Goal: Task Accomplishment & Management: Complete application form

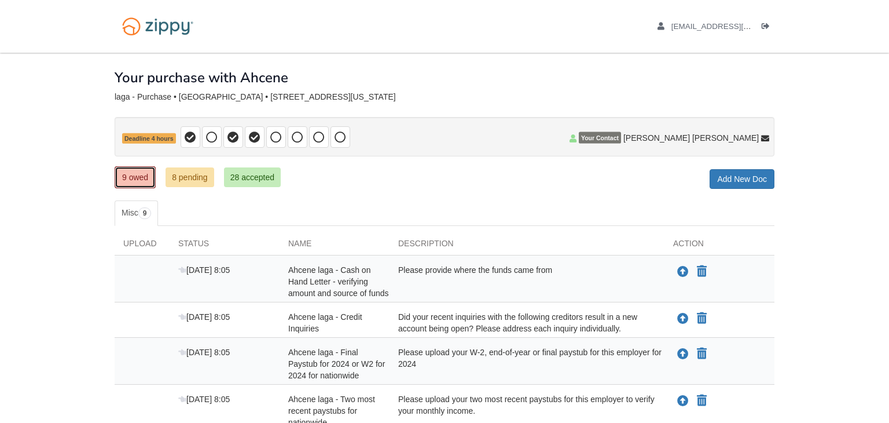
click at [134, 175] on link "9 owed" at bounding box center [135, 177] width 41 height 22
click at [889, 266] on body "[EMAIL_ADDRESS][DOMAIN_NAME] Logout" at bounding box center [444, 350] width 889 height 701
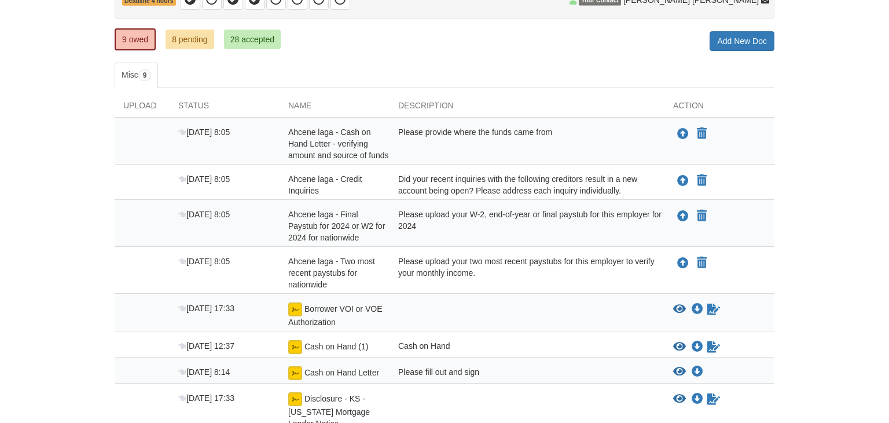
scroll to position [139, 0]
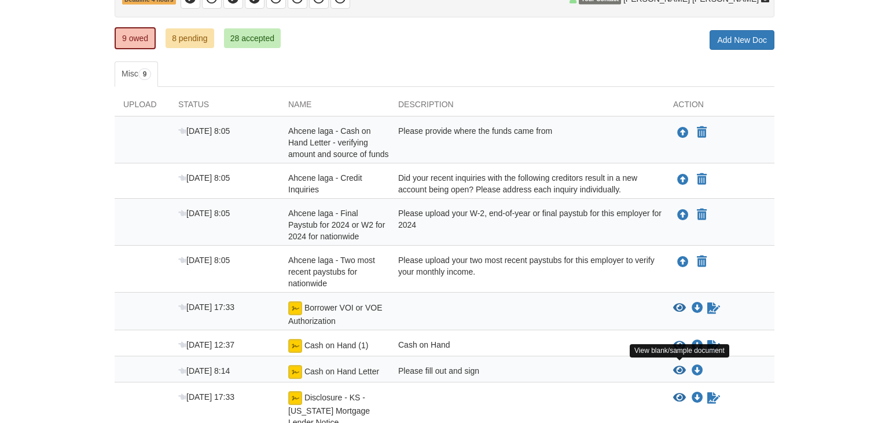
click at [680, 365] on icon "View Cash on Hand Letter" at bounding box center [679, 371] width 13 height 12
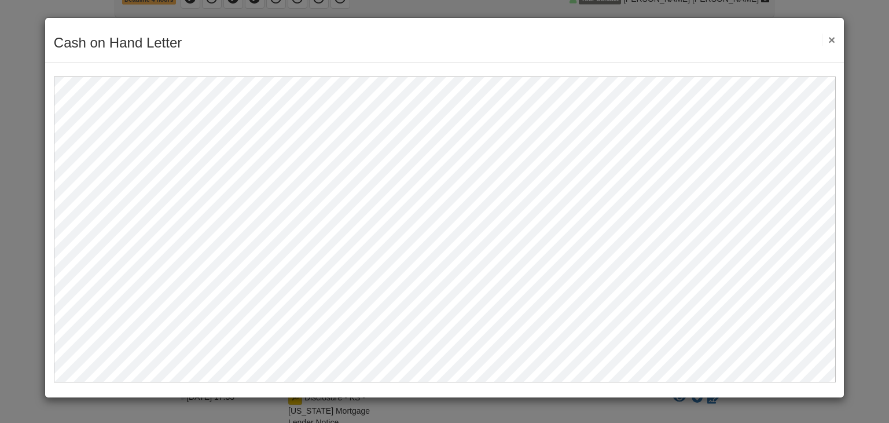
click at [832, 39] on button "×" at bounding box center [828, 40] width 13 height 12
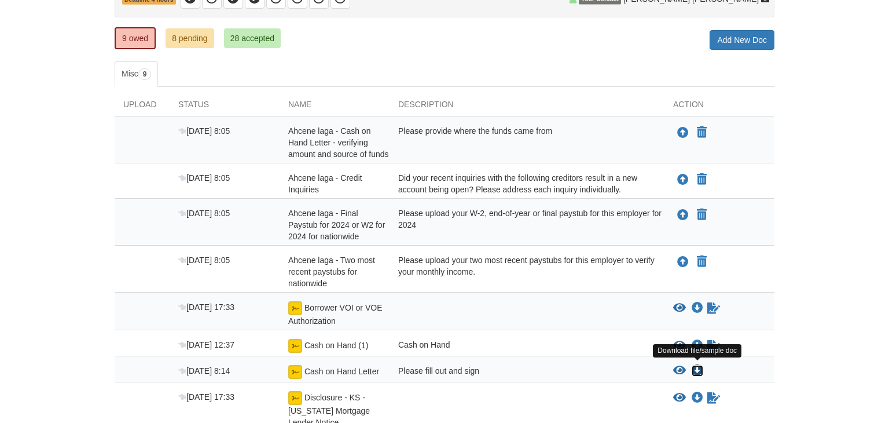
click at [699, 366] on icon "Download Cash on Hand Letter" at bounding box center [698, 371] width 12 height 12
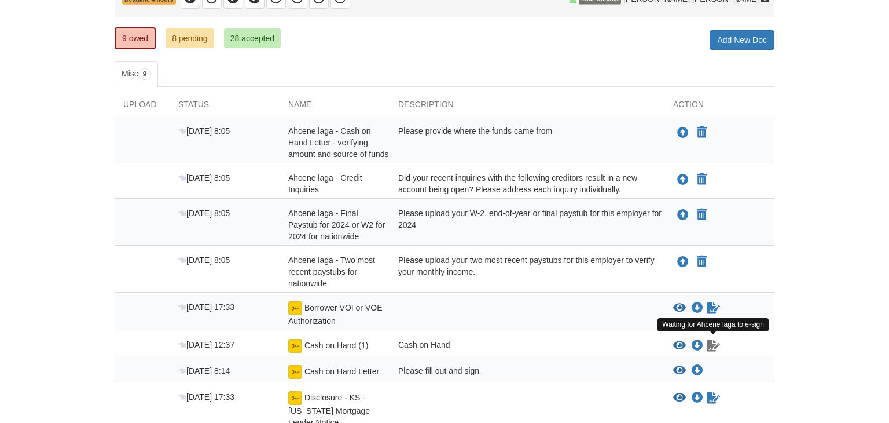
click at [711, 342] on icon "Waiting for your co-borrower to e-sign" at bounding box center [713, 346] width 13 height 12
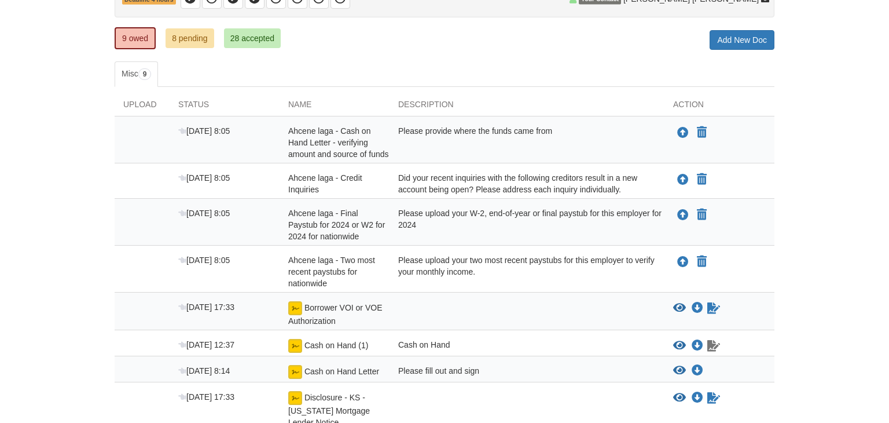
click at [711, 342] on icon "Waiting for your co-borrower to e-sign" at bounding box center [713, 346] width 13 height 12
click at [713, 307] on icon "Waiting for your co-borrower to e-sign" at bounding box center [713, 308] width 13 height 12
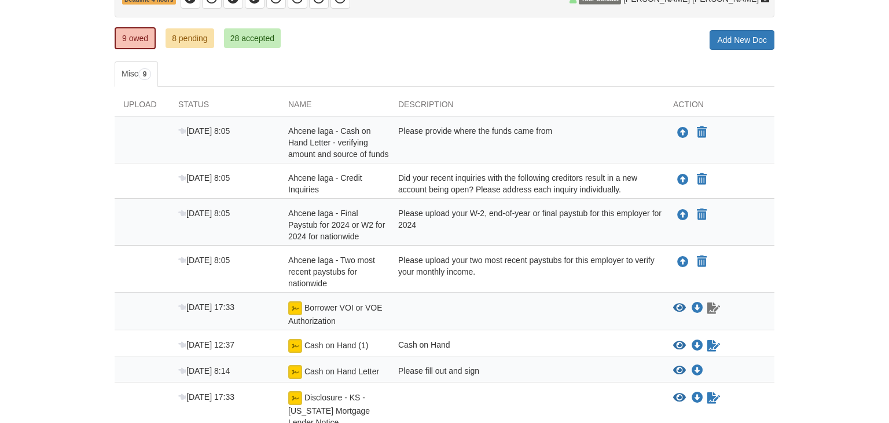
click at [713, 307] on icon "Waiting for your co-borrower to e-sign" at bounding box center [713, 308] width 13 height 12
click at [829, 364] on body "l.celine19@yahoo.com Logout" at bounding box center [444, 211] width 889 height 701
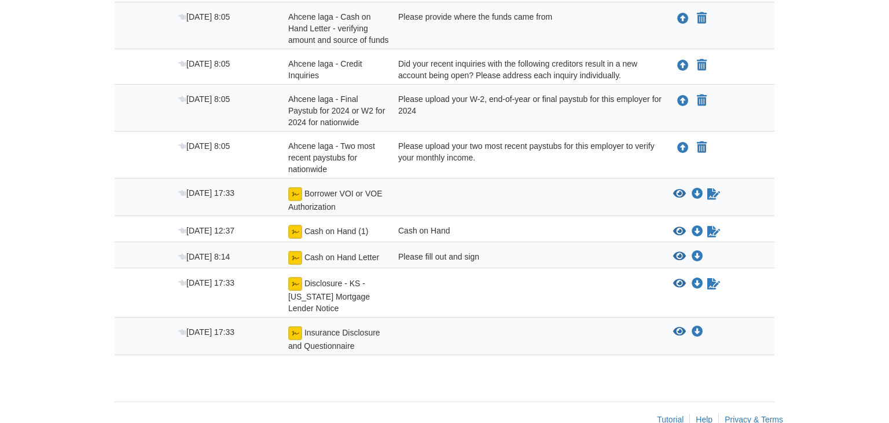
scroll to position [255, 0]
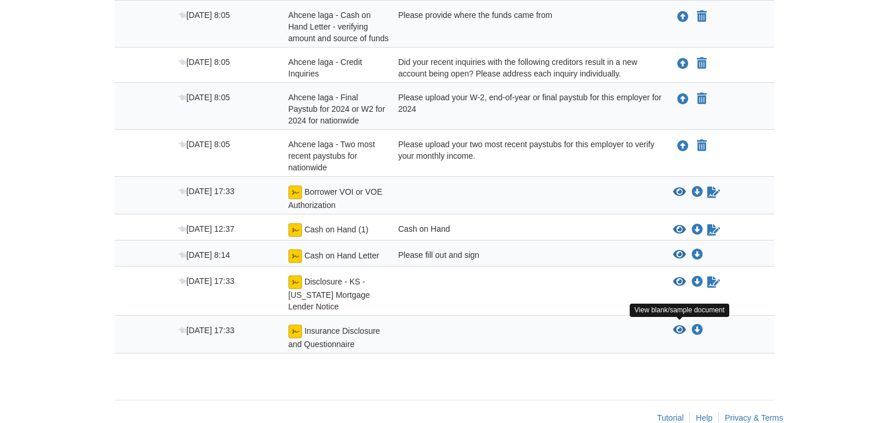
click at [678, 326] on icon "View Insurance Disclosure and Questionnaire" at bounding box center [679, 330] width 13 height 12
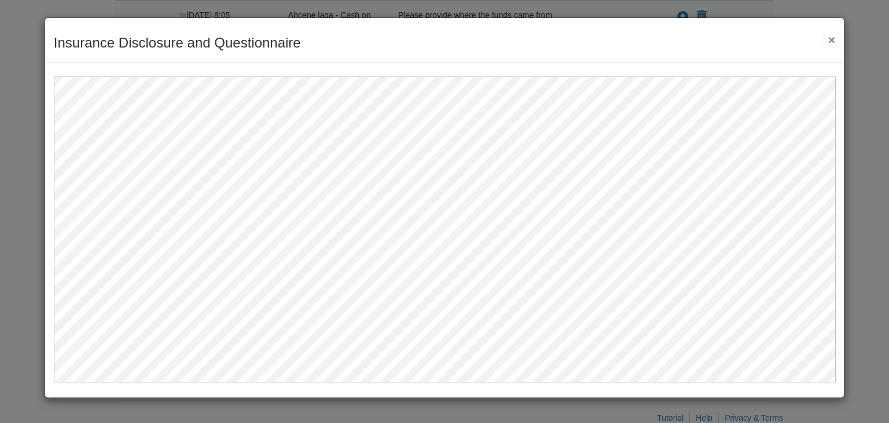
click at [832, 42] on button "×" at bounding box center [828, 40] width 13 height 12
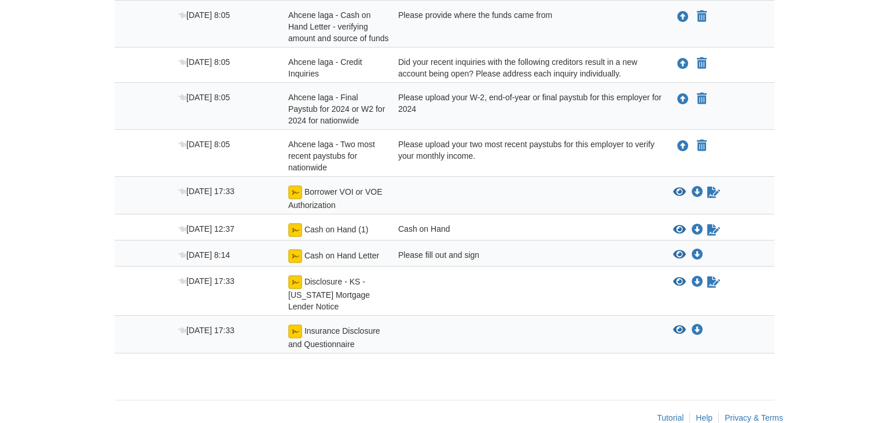
click at [318, 328] on span "Insurance Disclosure and Questionnaire" at bounding box center [334, 337] width 92 height 23
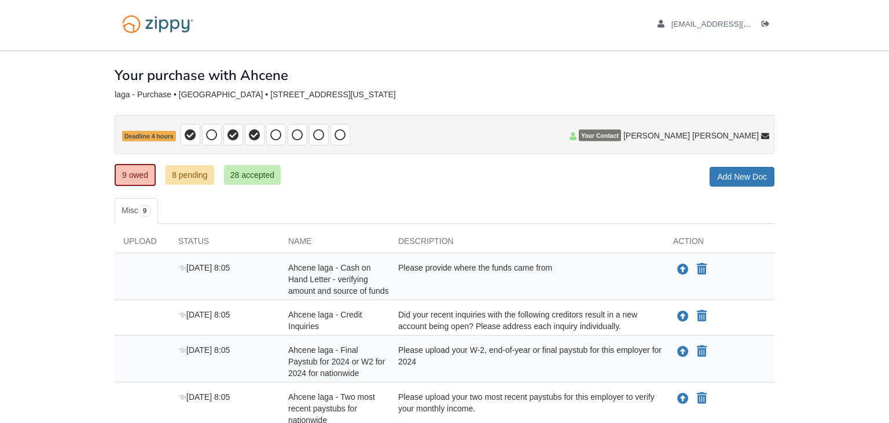
scroll to position [0, 0]
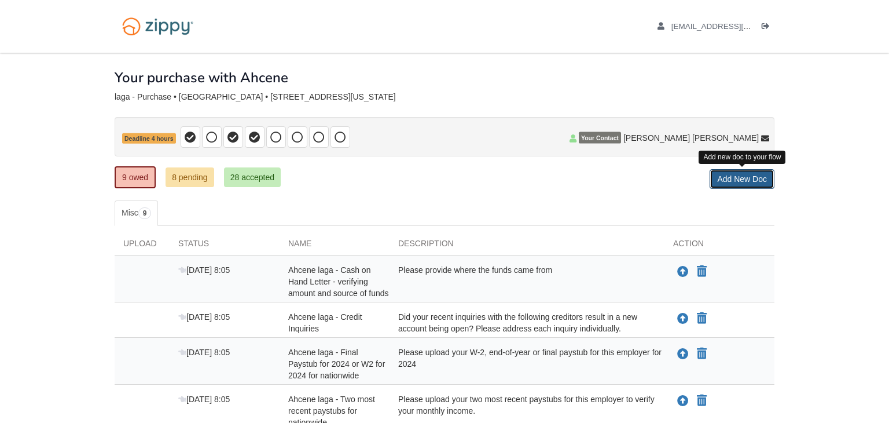
click at [732, 180] on link "Add New Doc" at bounding box center [742, 179] width 65 height 20
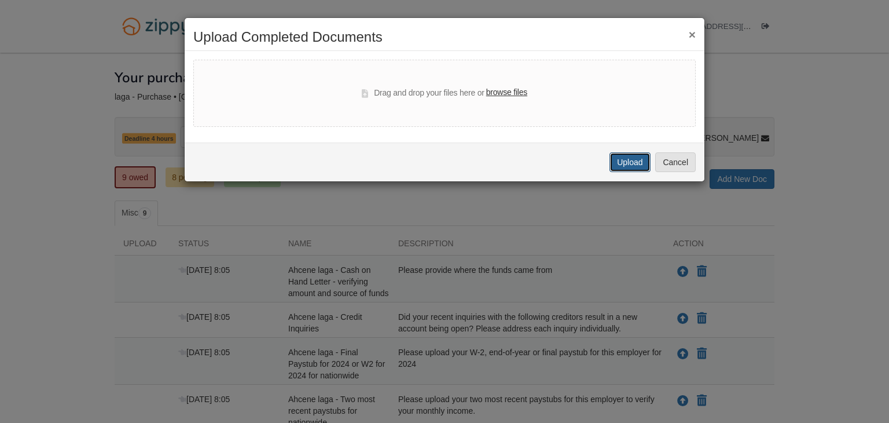
click at [625, 159] on button "Upload" at bounding box center [630, 162] width 41 height 20
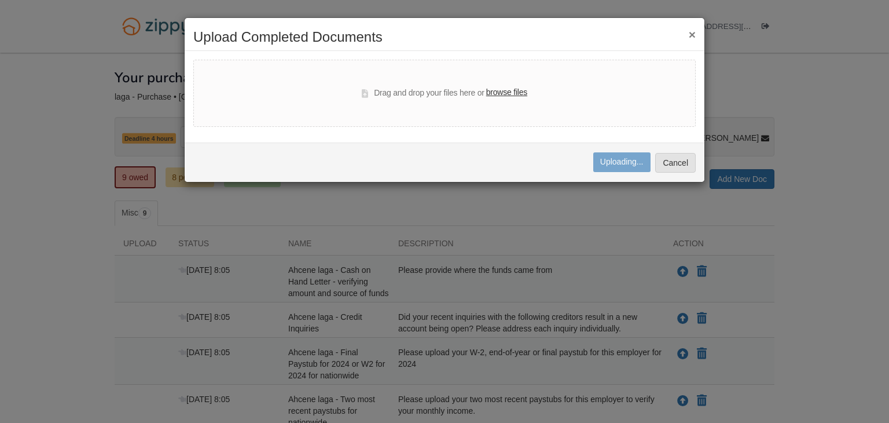
click at [504, 91] on label "browse files" at bounding box center [506, 92] width 41 height 13
click at [0, 0] on input "browse files" at bounding box center [0, 0] width 0 height 0
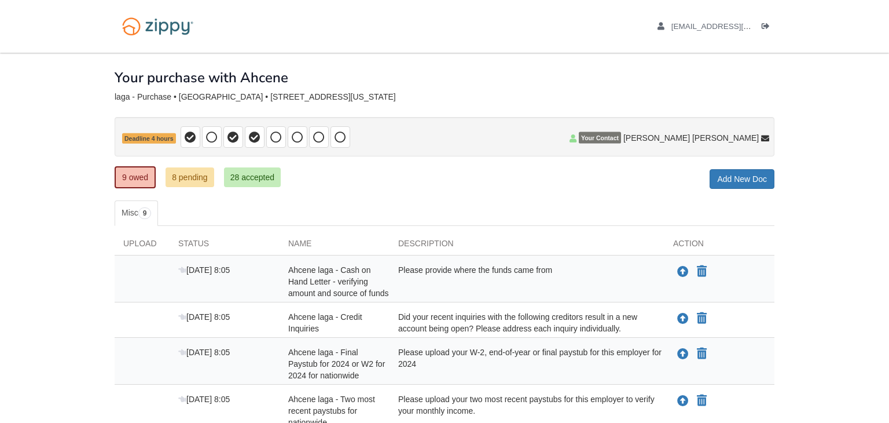
click at [816, 266] on body "[EMAIL_ADDRESS][DOMAIN_NAME] Logout" at bounding box center [444, 350] width 889 height 701
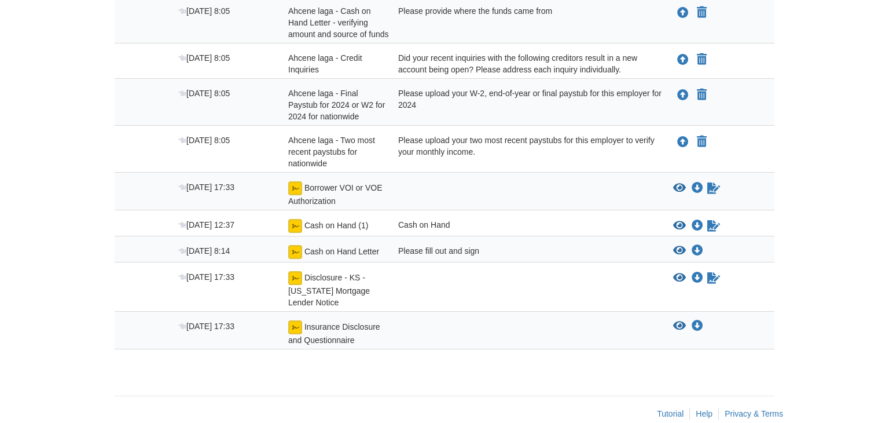
scroll to position [276, 0]
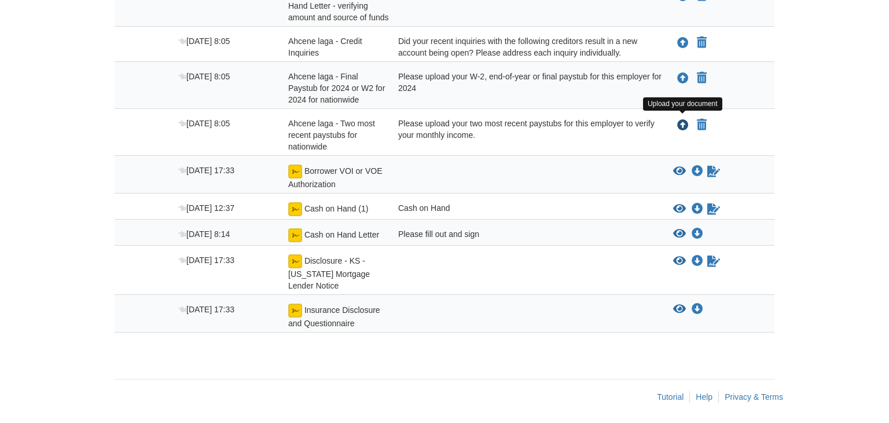
click at [680, 123] on icon "Upload Ahcene laga - Two most recent paystubs for nationwide" at bounding box center [683, 126] width 12 height 12
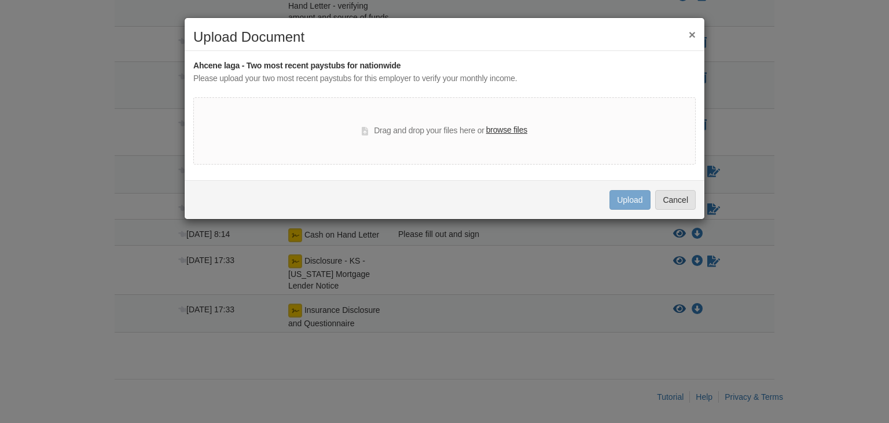
click at [692, 35] on button "×" at bounding box center [692, 34] width 7 height 12
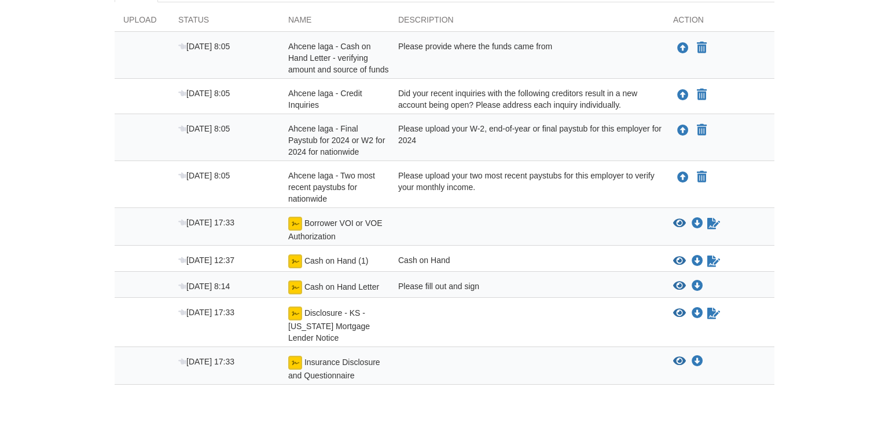
scroll to position [206, 0]
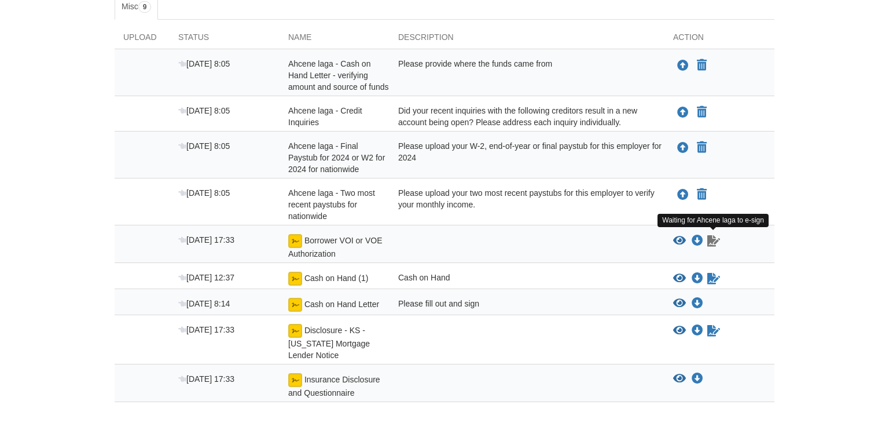
click at [709, 241] on icon "Waiting for your co-borrower to e-sign" at bounding box center [713, 241] width 13 height 12
click at [141, 36] on div "Upload" at bounding box center [142, 39] width 55 height 17
click at [877, 253] on body "[EMAIL_ADDRESS][DOMAIN_NAME] Logout" at bounding box center [444, 144] width 889 height 701
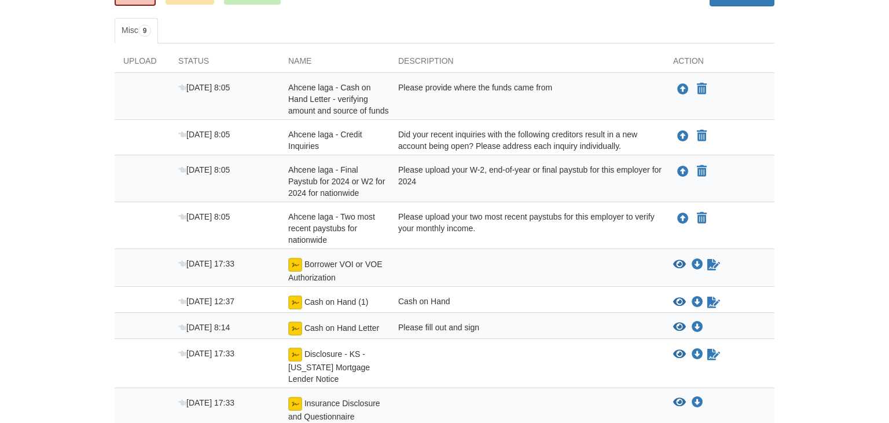
scroll to position [185, 0]
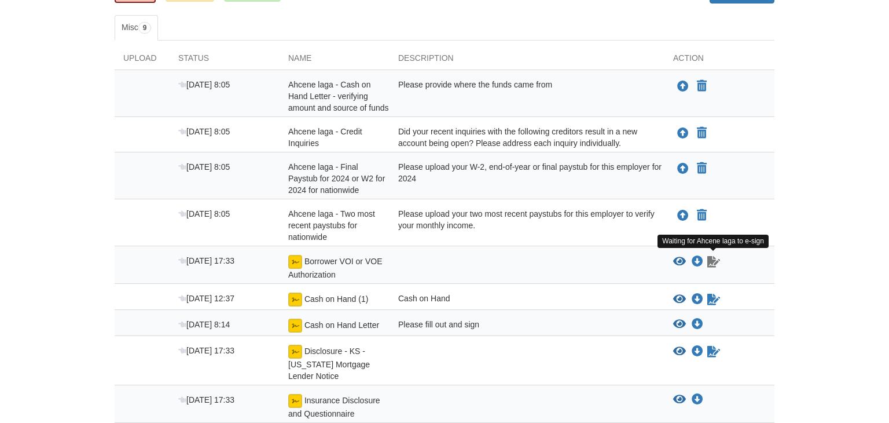
click at [714, 260] on icon "Waiting for your co-borrower to e-sign" at bounding box center [713, 262] width 13 height 12
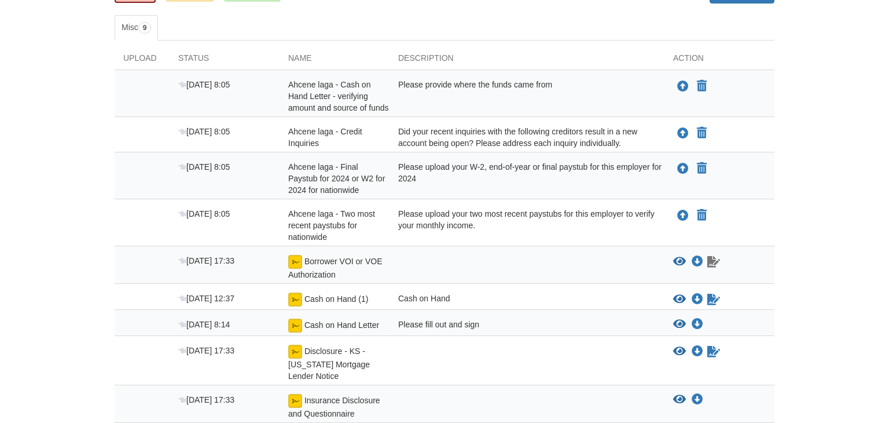
click at [714, 260] on icon "Waiting for your co-borrower to e-sign" at bounding box center [713, 262] width 13 height 12
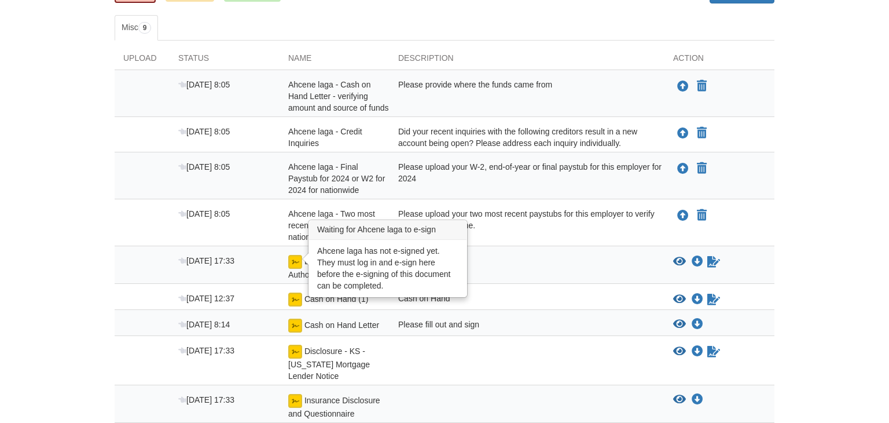
click at [294, 263] on img at bounding box center [295, 262] width 14 height 14
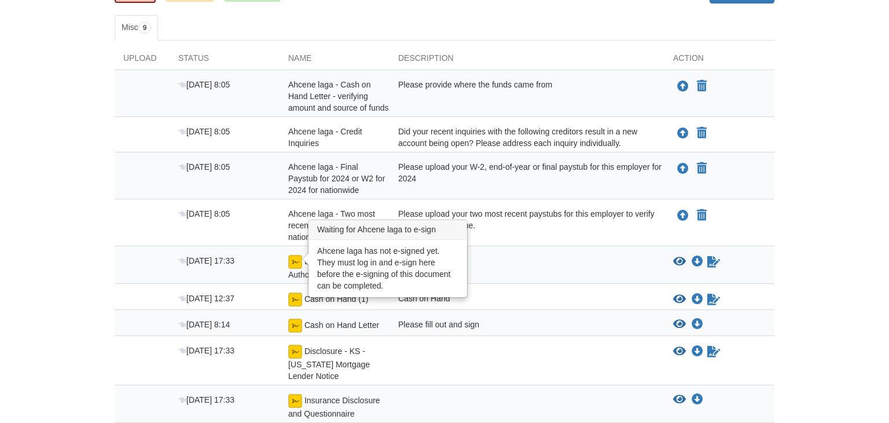
click at [294, 263] on img at bounding box center [295, 262] width 14 height 14
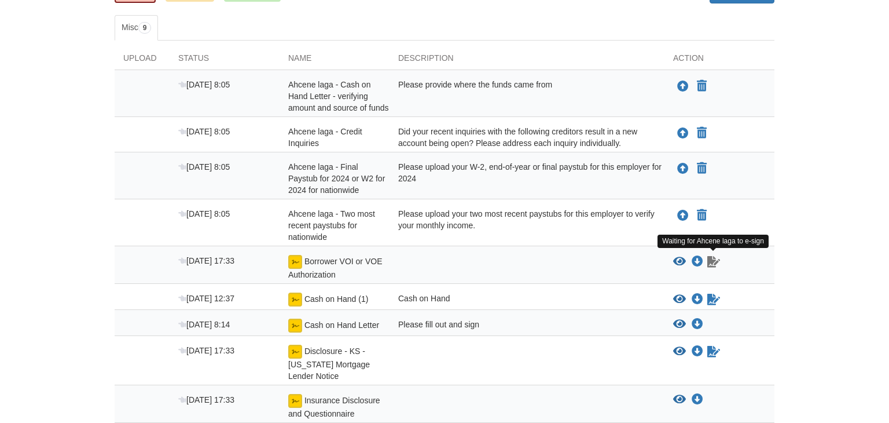
click at [712, 263] on icon "Waiting for your co-borrower to e-sign" at bounding box center [713, 262] width 13 height 12
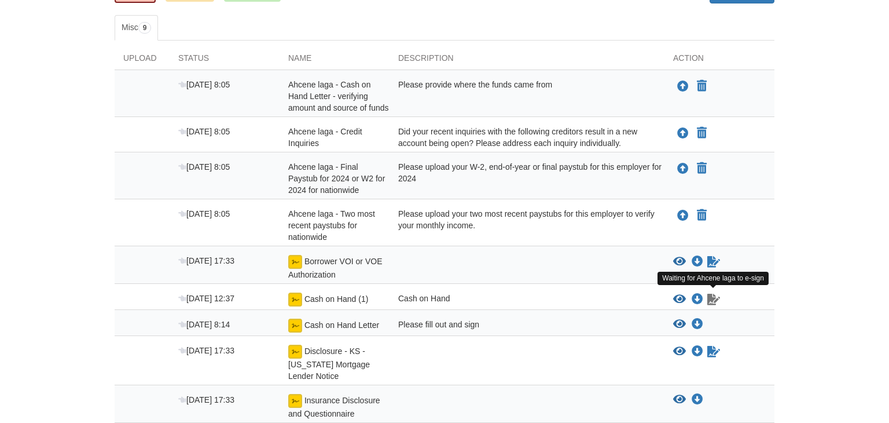
drag, startPoint x: 712, startPoint y: 263, endPoint x: 712, endPoint y: 299, distance: 35.9
click at [712, 299] on div "Sep 9 8:05 Ahcene laga - Cash on Hand Letter - verifying amount and source of f…" at bounding box center [445, 246] width 660 height 353
click at [712, 299] on icon "Waiting for your co-borrower to e-sign" at bounding box center [713, 299] width 13 height 12
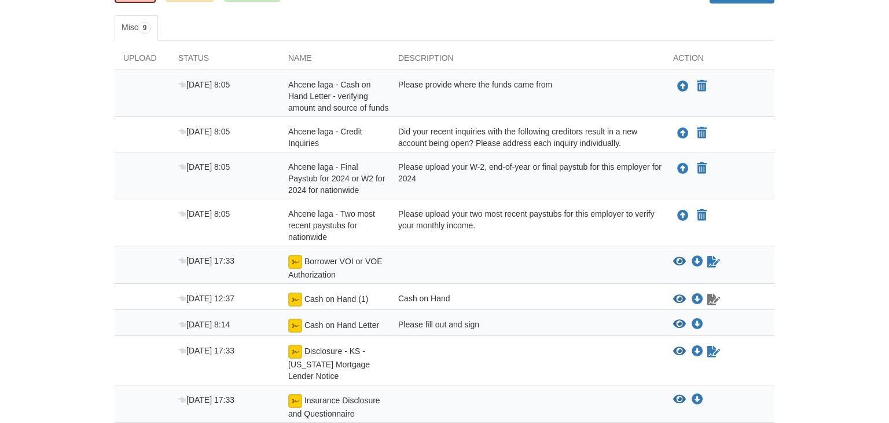
click at [712, 299] on icon "Waiting for your co-borrower to e-sign" at bounding box center [713, 299] width 13 height 12
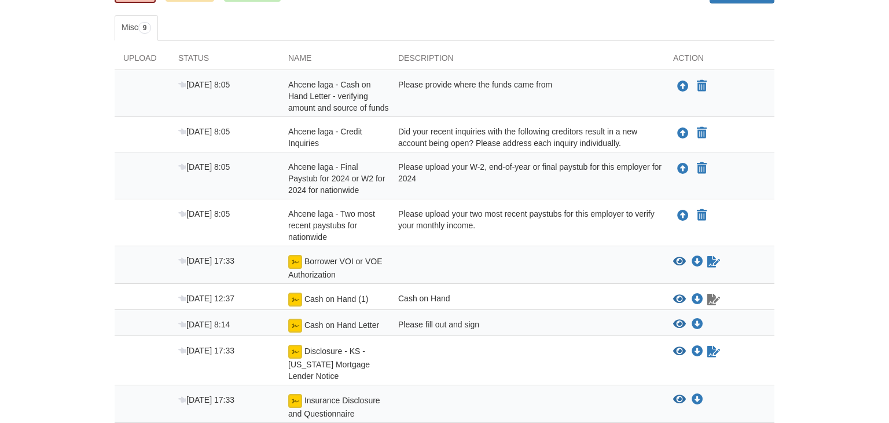
click at [712, 299] on icon "Waiting for your co-borrower to e-sign" at bounding box center [713, 299] width 13 height 12
click at [715, 346] on icon "Waiting for your co-borrower to e-sign" at bounding box center [713, 352] width 13 height 12
drag, startPoint x: 717, startPoint y: 300, endPoint x: 573, endPoint y: 364, distance: 157.8
click at [573, 364] on div "Sep 8 17:33 Disclosure - KS - Kansas Mortgage Lender Notice View blank/sample d…" at bounding box center [445, 362] width 660 height 37
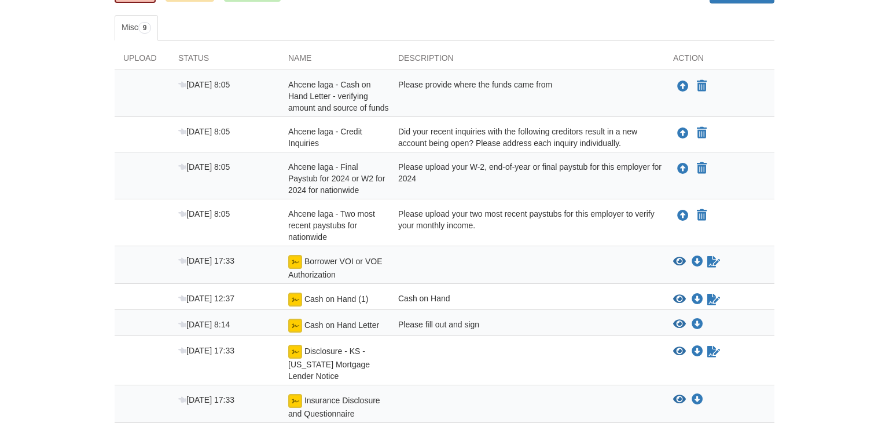
click at [295, 350] on img at bounding box center [295, 351] width 14 height 14
click at [322, 350] on span "Disclosure - KS - Kansas Mortgage Lender Notice" at bounding box center [329, 363] width 82 height 34
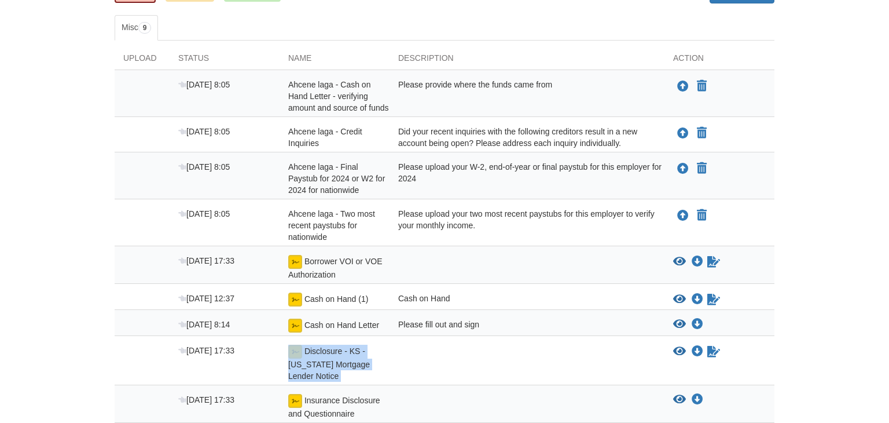
click at [322, 350] on span "Disclosure - KS - Kansas Mortgage Lender Notice" at bounding box center [329, 363] width 82 height 34
click at [101, 265] on body "l.celine19@yahoo.com Logout" at bounding box center [444, 165] width 889 height 701
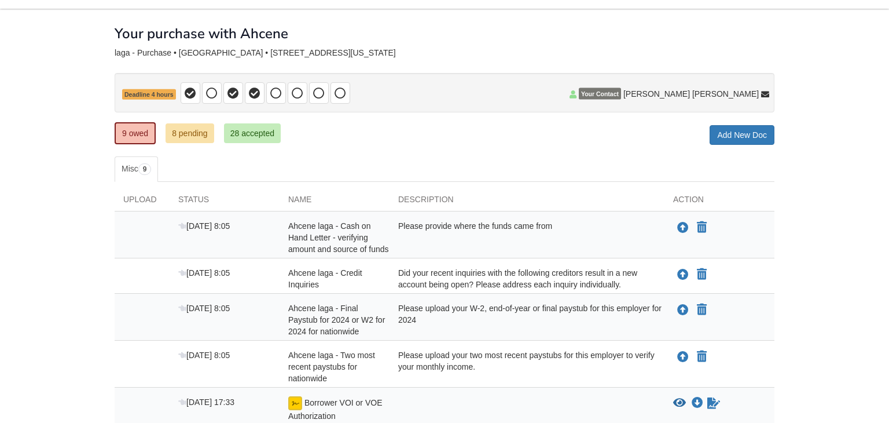
scroll to position [0, 0]
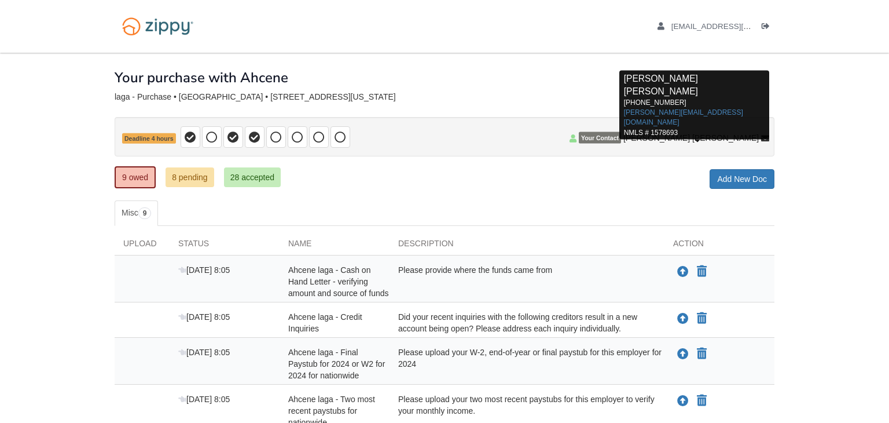
click at [692, 134] on span "[PERSON_NAME] [PERSON_NAME]" at bounding box center [690, 138] width 135 height 12
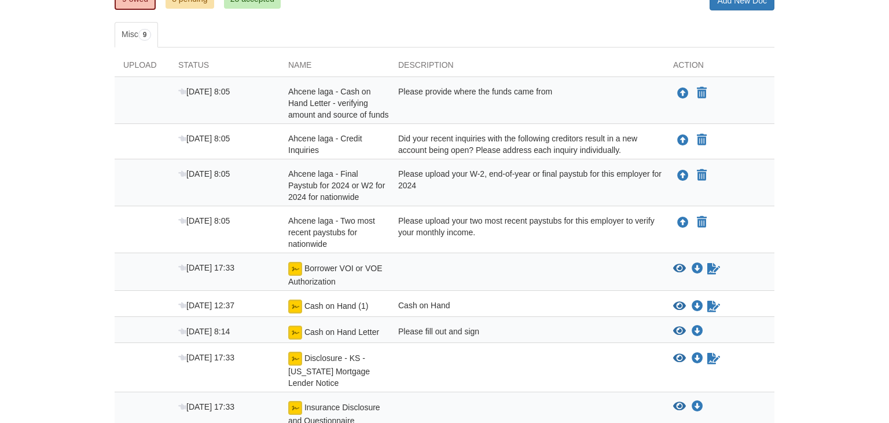
scroll to position [160, 0]
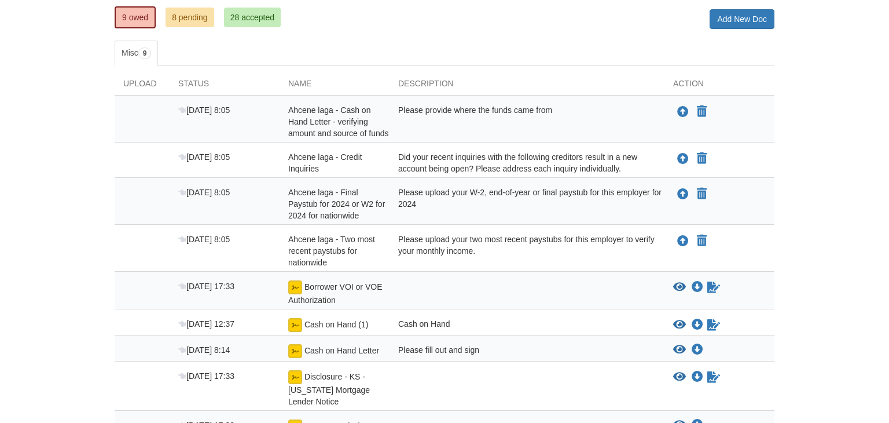
click at [430, 347] on div "Please fill out and sign" at bounding box center [527, 351] width 275 height 14
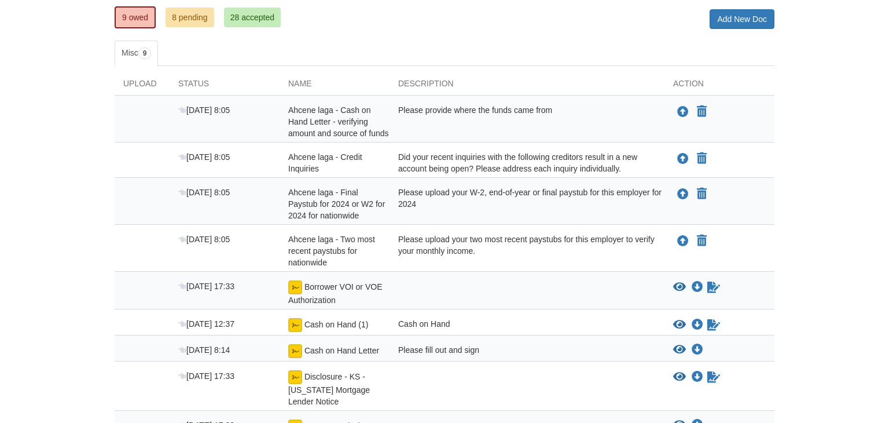
click at [294, 350] on img at bounding box center [295, 351] width 14 height 14
click at [136, 15] on link "9 owed" at bounding box center [135, 17] width 41 height 22
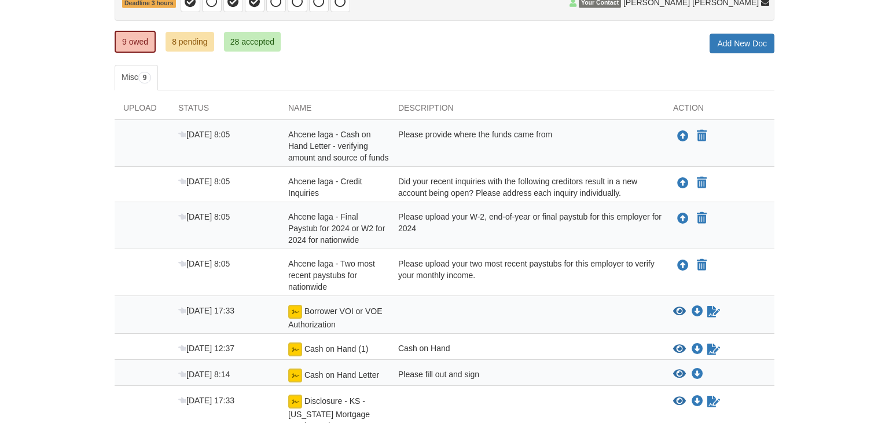
scroll to position [162, 0]
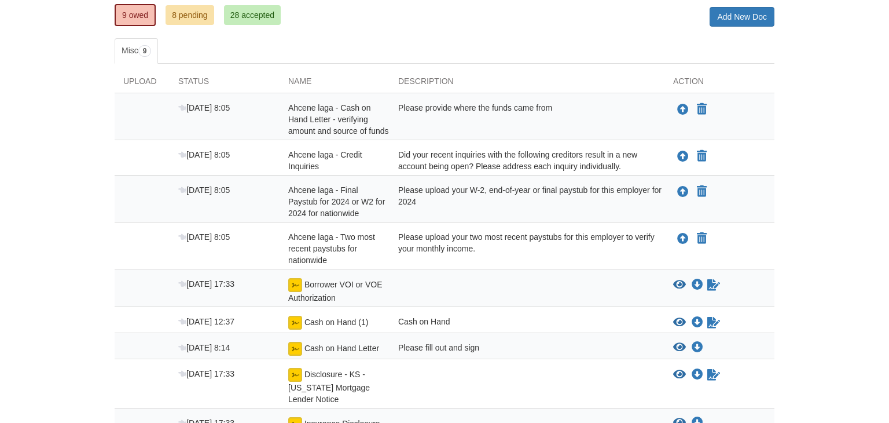
click at [807, 265] on body "[EMAIL_ADDRESS][DOMAIN_NAME] Logout" at bounding box center [444, 188] width 889 height 701
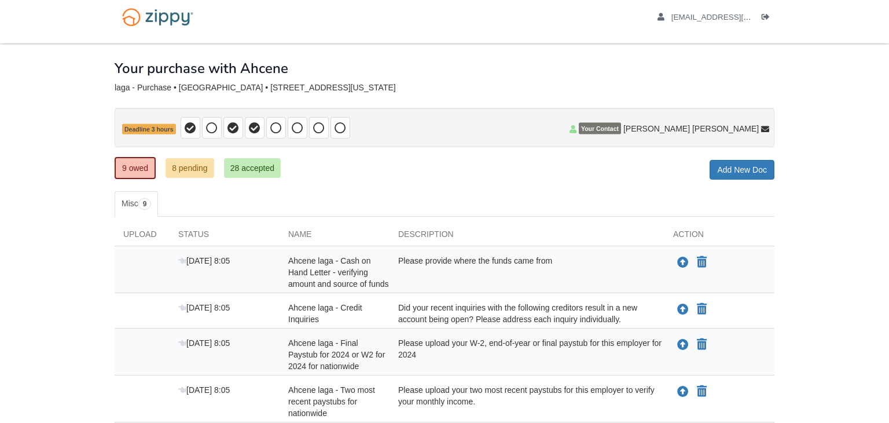
scroll to position [0, 0]
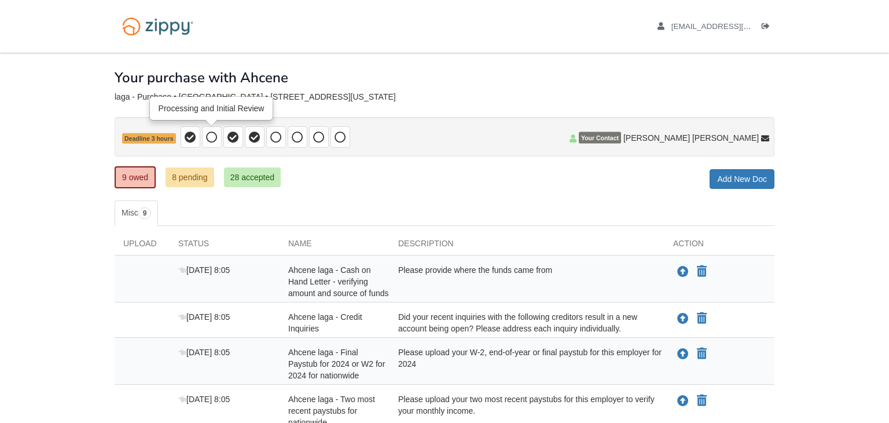
click at [211, 138] on icon at bounding box center [212, 137] width 12 height 12
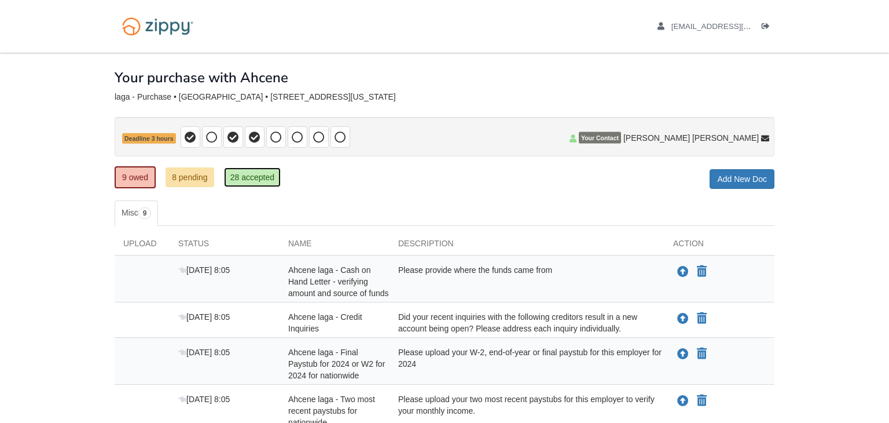
click at [253, 175] on link "28 accepted" at bounding box center [252, 177] width 57 height 20
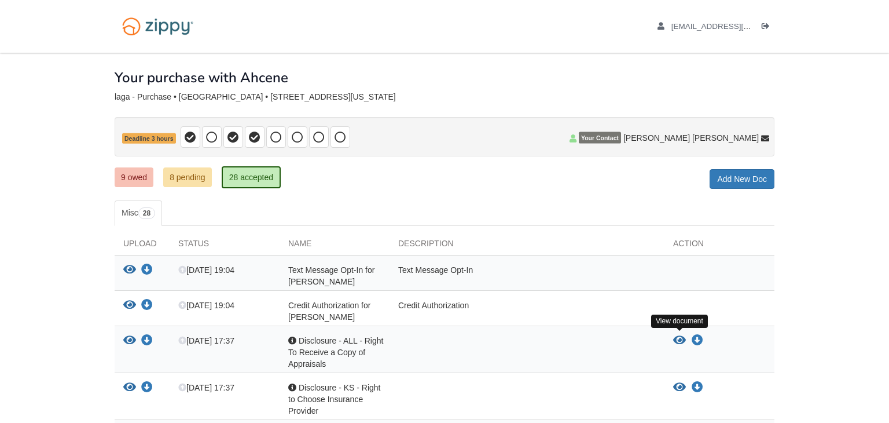
click at [677, 336] on icon "View Disclosure - ALL - Right To Receive a Copy of Appraisals" at bounding box center [679, 341] width 13 height 12
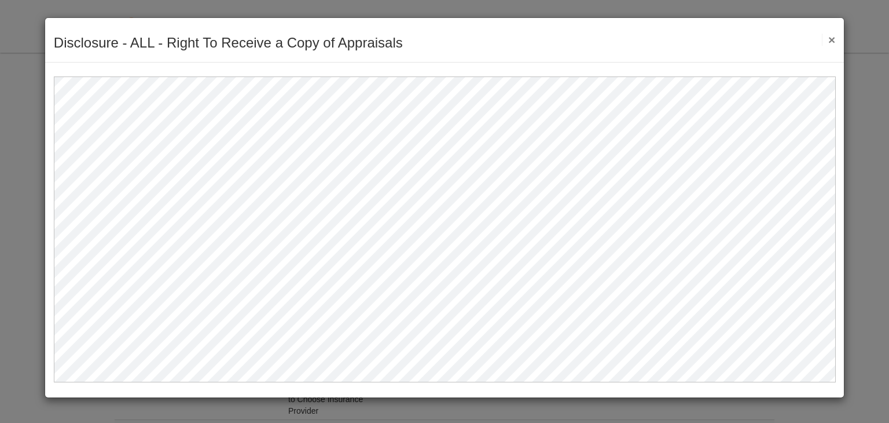
click at [834, 40] on button "×" at bounding box center [828, 40] width 13 height 12
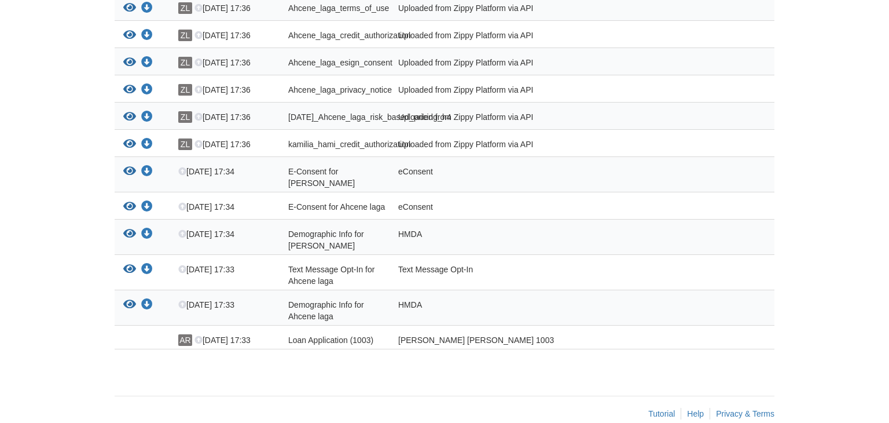
scroll to position [750, 0]
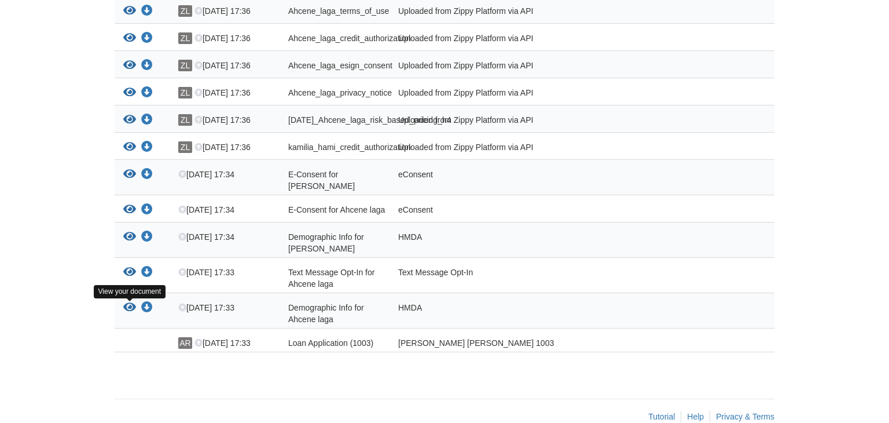
click at [126, 307] on icon "View Demographic Info for Ahcene laga" at bounding box center [129, 308] width 13 height 12
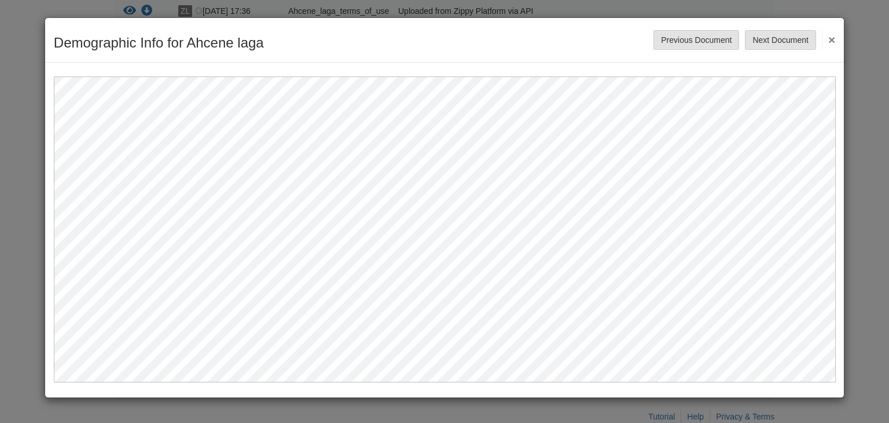
click at [836, 210] on div at bounding box center [444, 222] width 799 height 319
click at [834, 38] on button "×" at bounding box center [828, 39] width 13 height 21
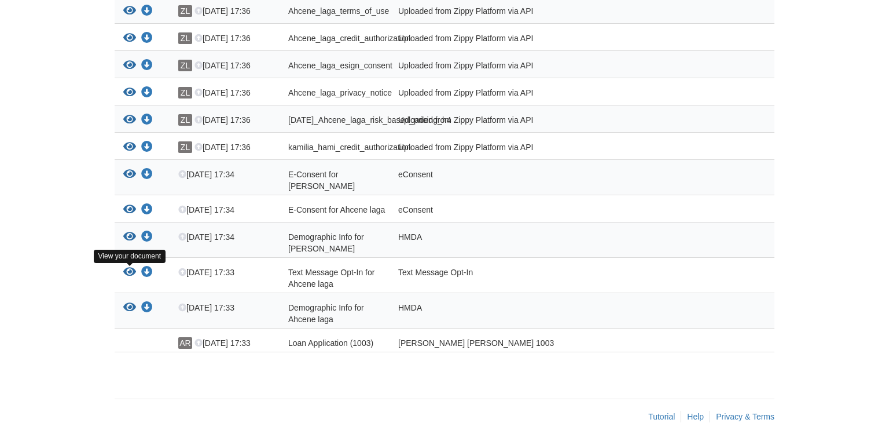
click at [123, 275] on icon "View Text Message Opt-In for Ahcene laga" at bounding box center [129, 272] width 13 height 12
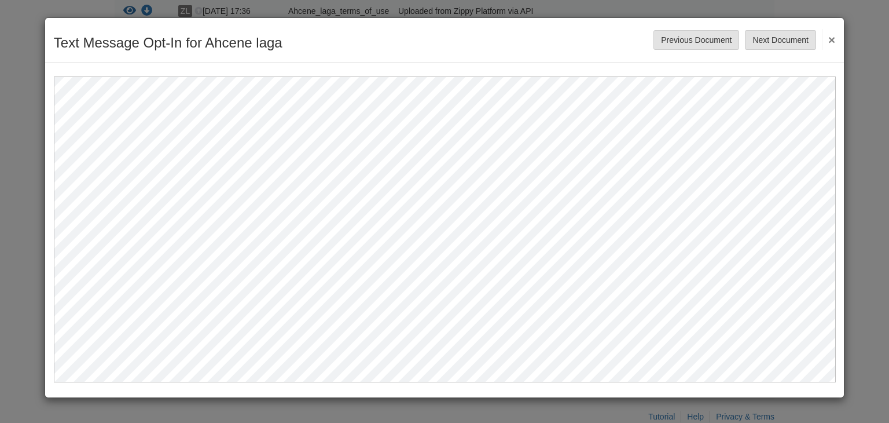
click at [836, 38] on div "Text Message Opt-In for Ahcene laga Save Cancel Previous Document Next Document…" at bounding box center [444, 40] width 799 height 45
click at [829, 37] on button "×" at bounding box center [828, 39] width 13 height 21
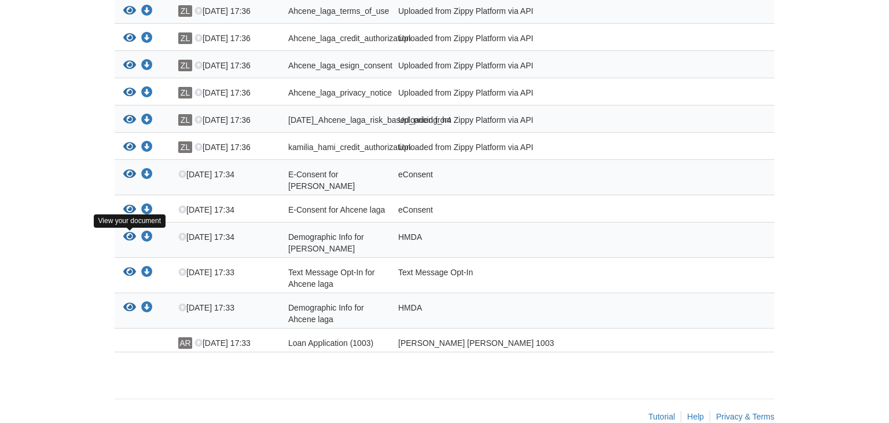
click at [132, 237] on icon "View Demographic Info for kamilia hami" at bounding box center [129, 237] width 13 height 12
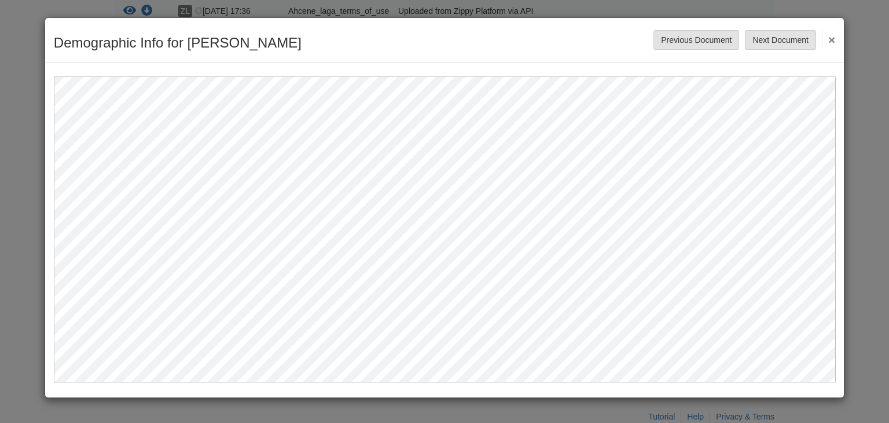
click at [832, 39] on button "×" at bounding box center [828, 39] width 13 height 21
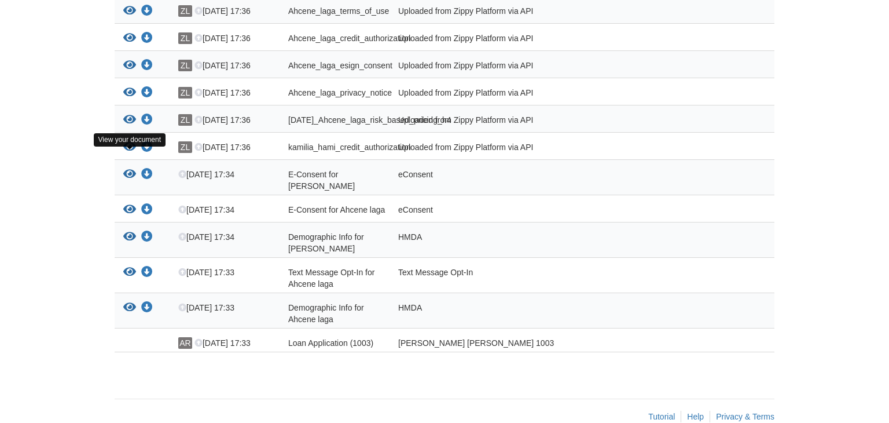
click at [128, 153] on icon "View kamilia_hami_credit_authorization" at bounding box center [129, 147] width 13 height 12
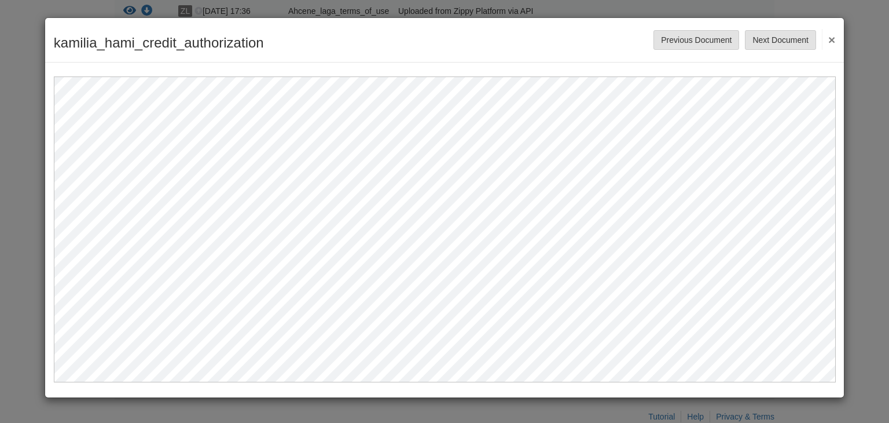
click at [832, 40] on button "×" at bounding box center [828, 39] width 13 height 21
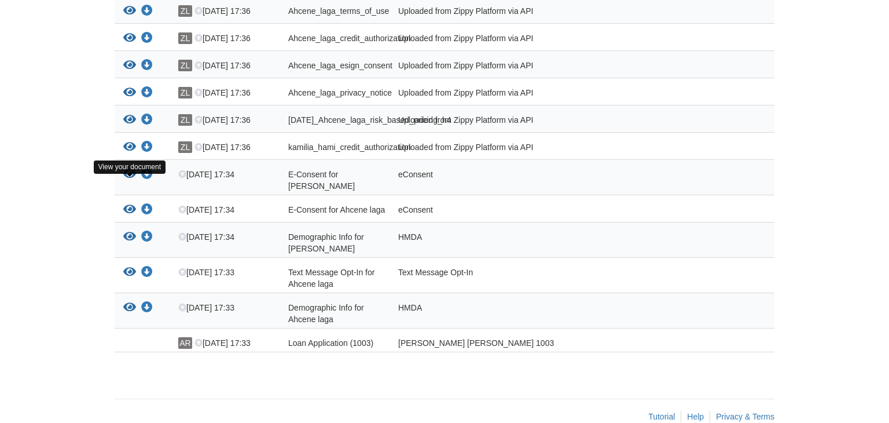
click at [130, 180] on icon "View E-Consent for kamilia hami" at bounding box center [129, 174] width 13 height 12
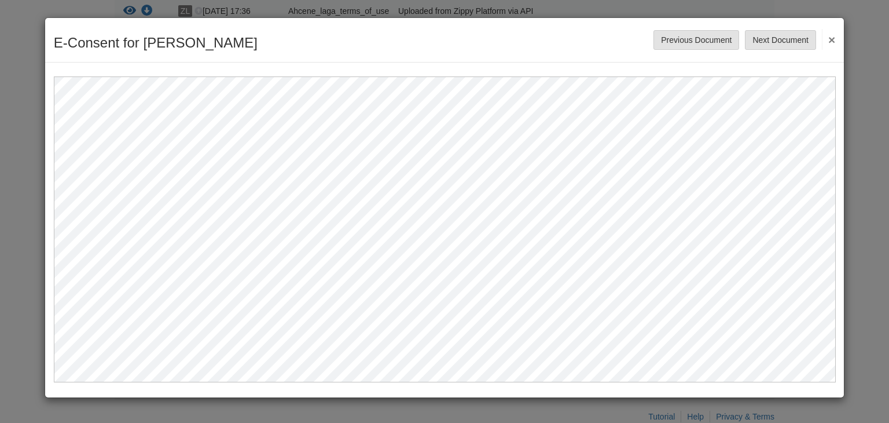
click at [834, 41] on button "×" at bounding box center [828, 39] width 13 height 21
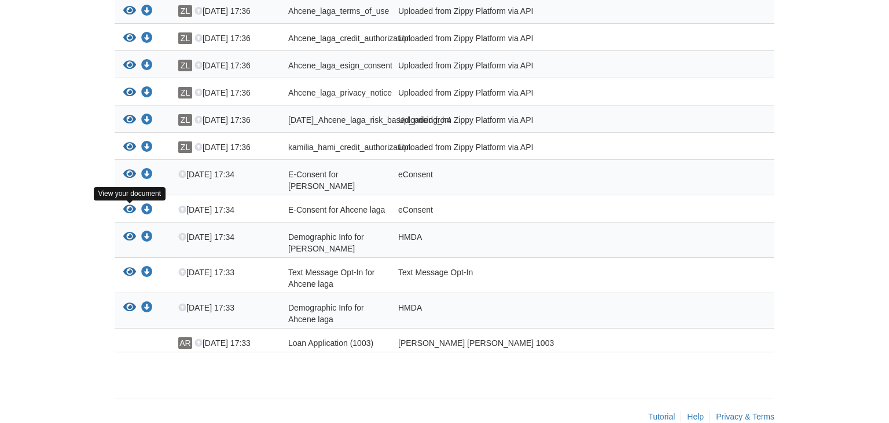
click at [129, 211] on icon "View E-Consent for Ahcene laga" at bounding box center [129, 210] width 13 height 12
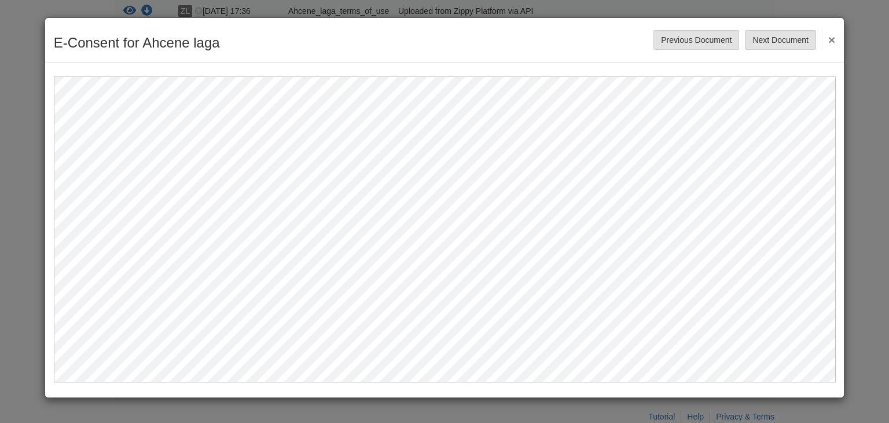
click at [833, 39] on button "×" at bounding box center [828, 39] width 13 height 21
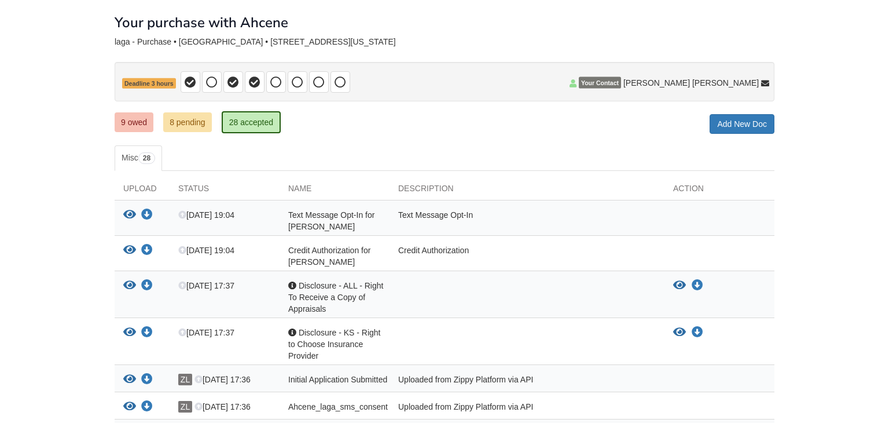
scroll to position [9, 0]
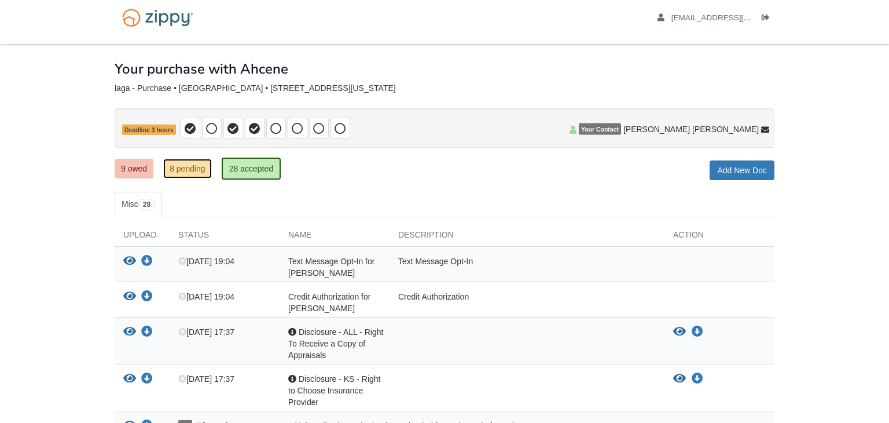
click at [185, 167] on link "8 pending" at bounding box center [187, 169] width 49 height 20
